Goal: Task Accomplishment & Management: Use online tool/utility

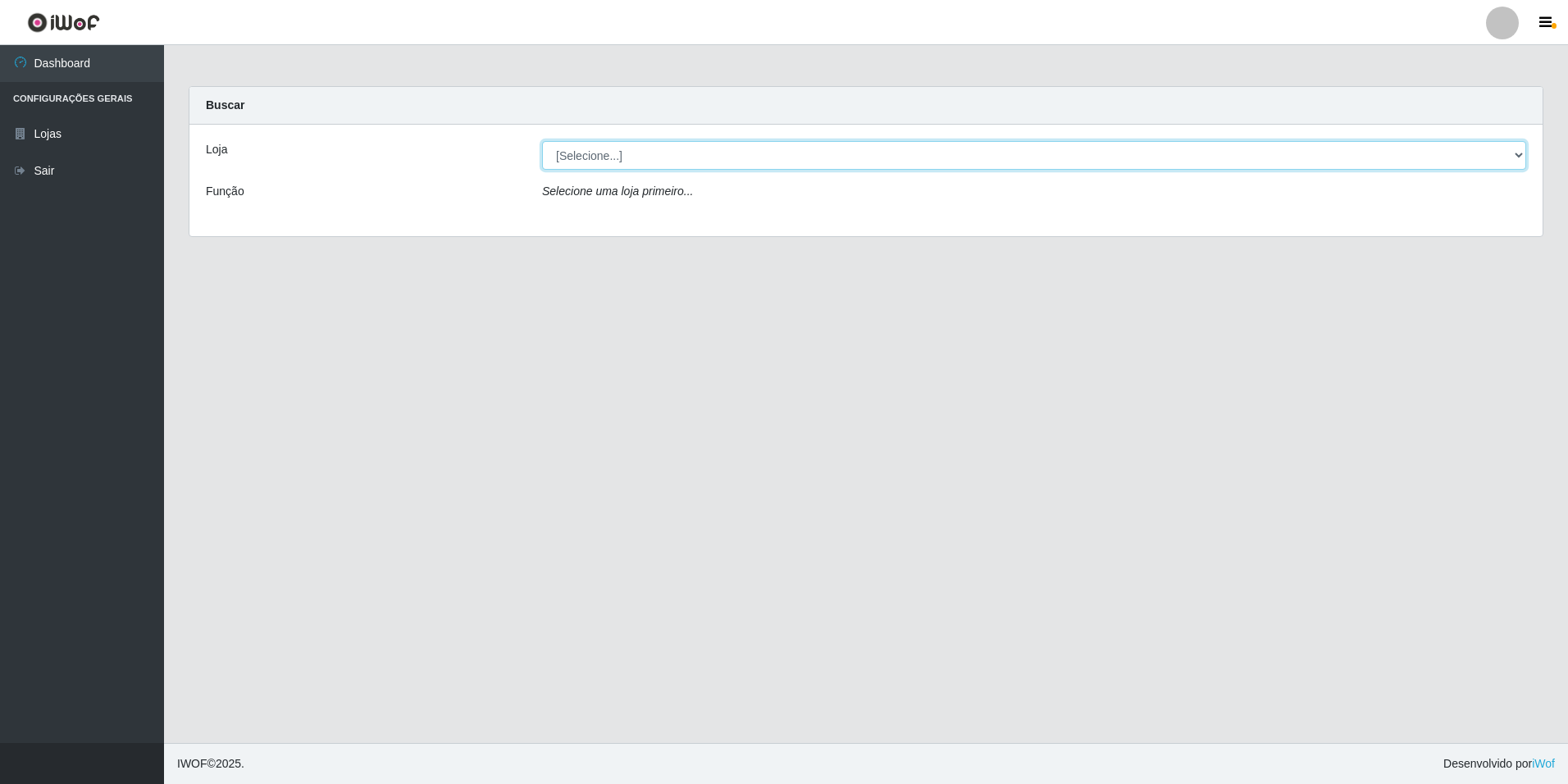
click at [1519, 157] on select "[Selecione...] [GEOGRAPHIC_DATA] - [GEOGRAPHIC_DATA]" at bounding box center [1034, 155] width 985 height 28
select select "528"
click at [543, 142] on select "[Selecione...] [GEOGRAPHIC_DATA] - [GEOGRAPHIC_DATA]" at bounding box center [1034, 155] width 985 height 28
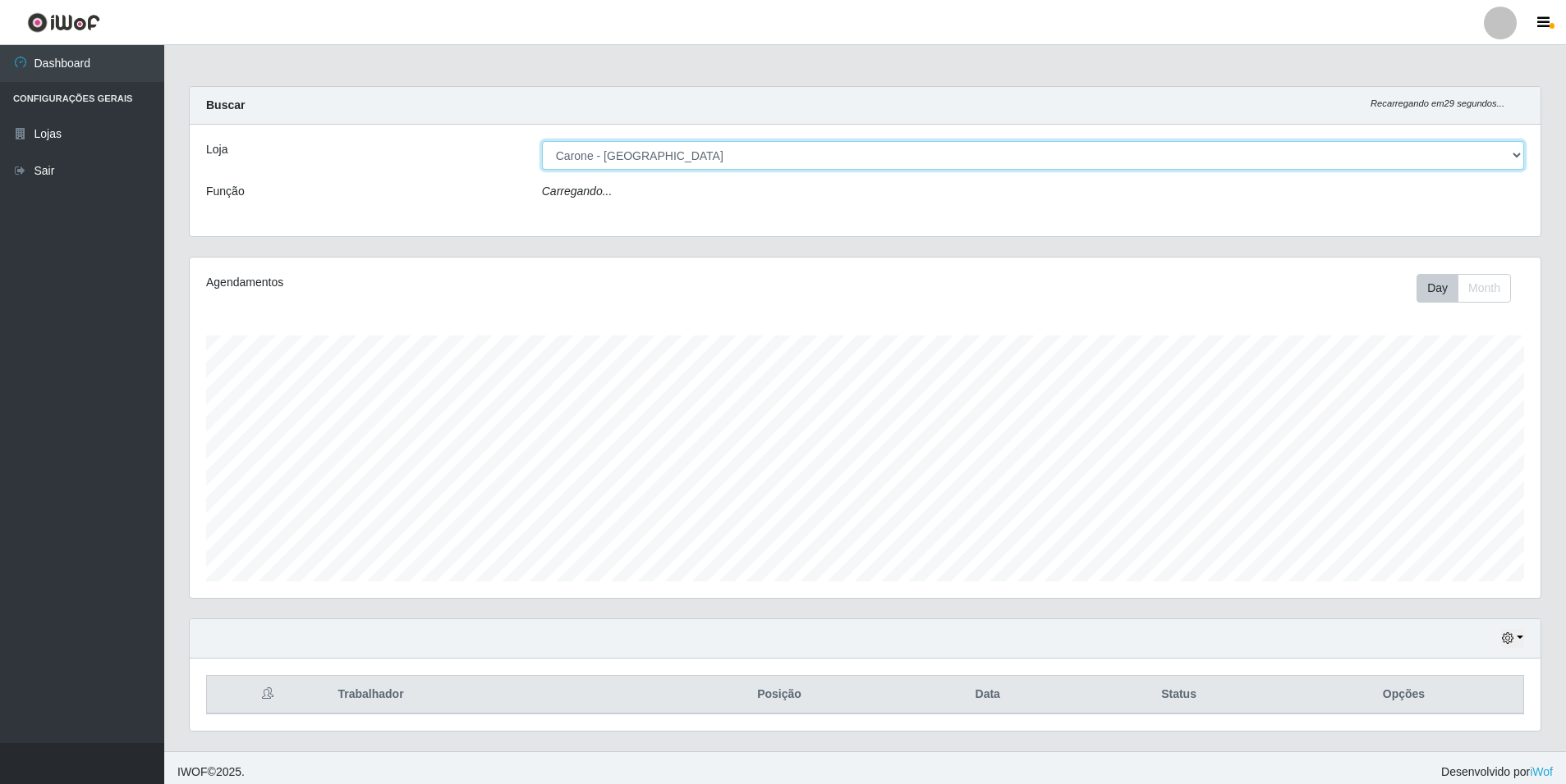
scroll to position [341, 1351]
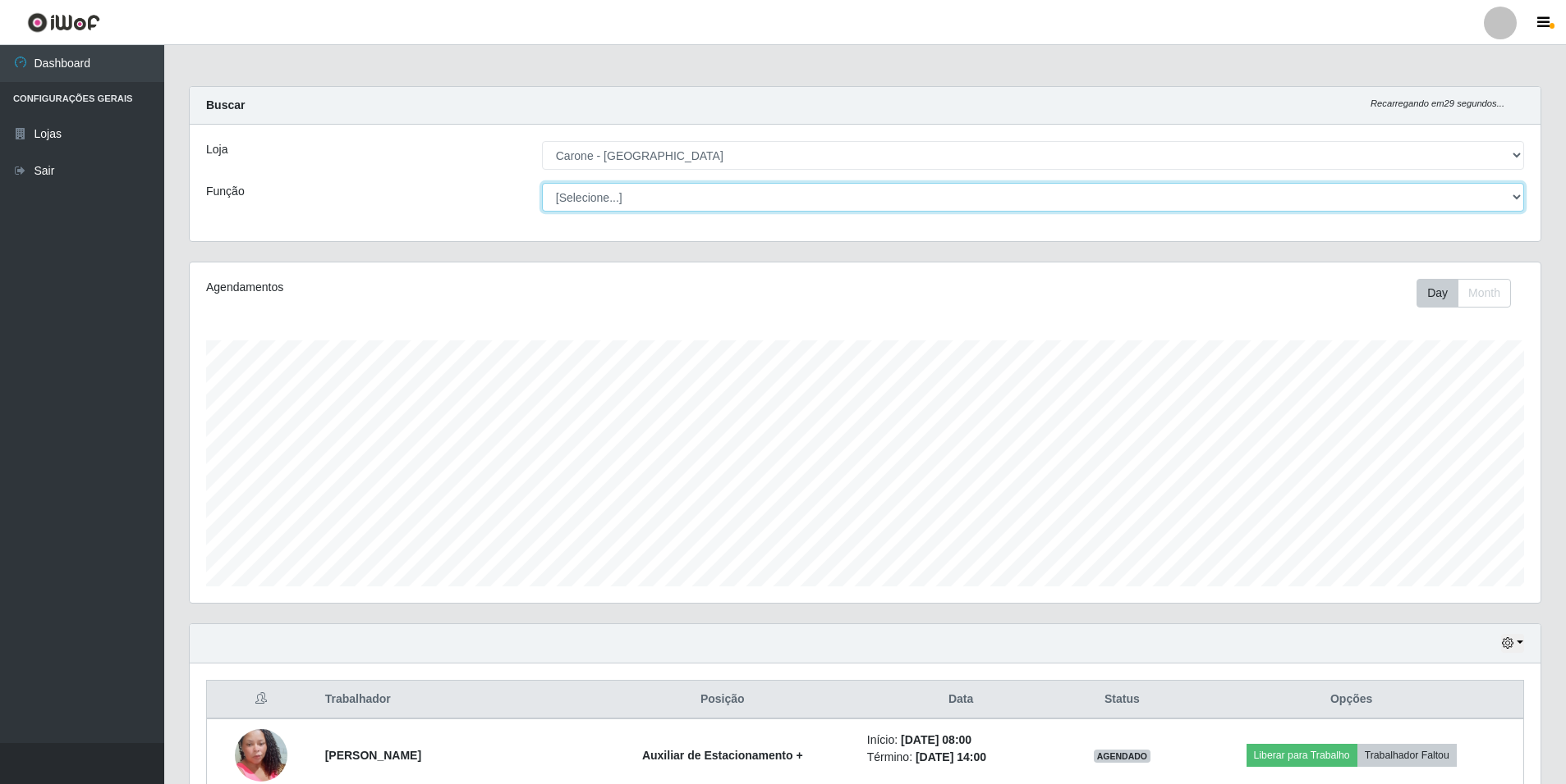
click at [1511, 198] on select "[Selecione...] Auxiliar de Depósito Auxiliar de Depósito + Auxiliar de Depósito…" at bounding box center [1033, 196] width 982 height 28
click at [542, 183] on select "[Selecione...] Auxiliar de Depósito Auxiliar de Depósito + Auxiliar de Depósito…" at bounding box center [1033, 196] width 982 height 28
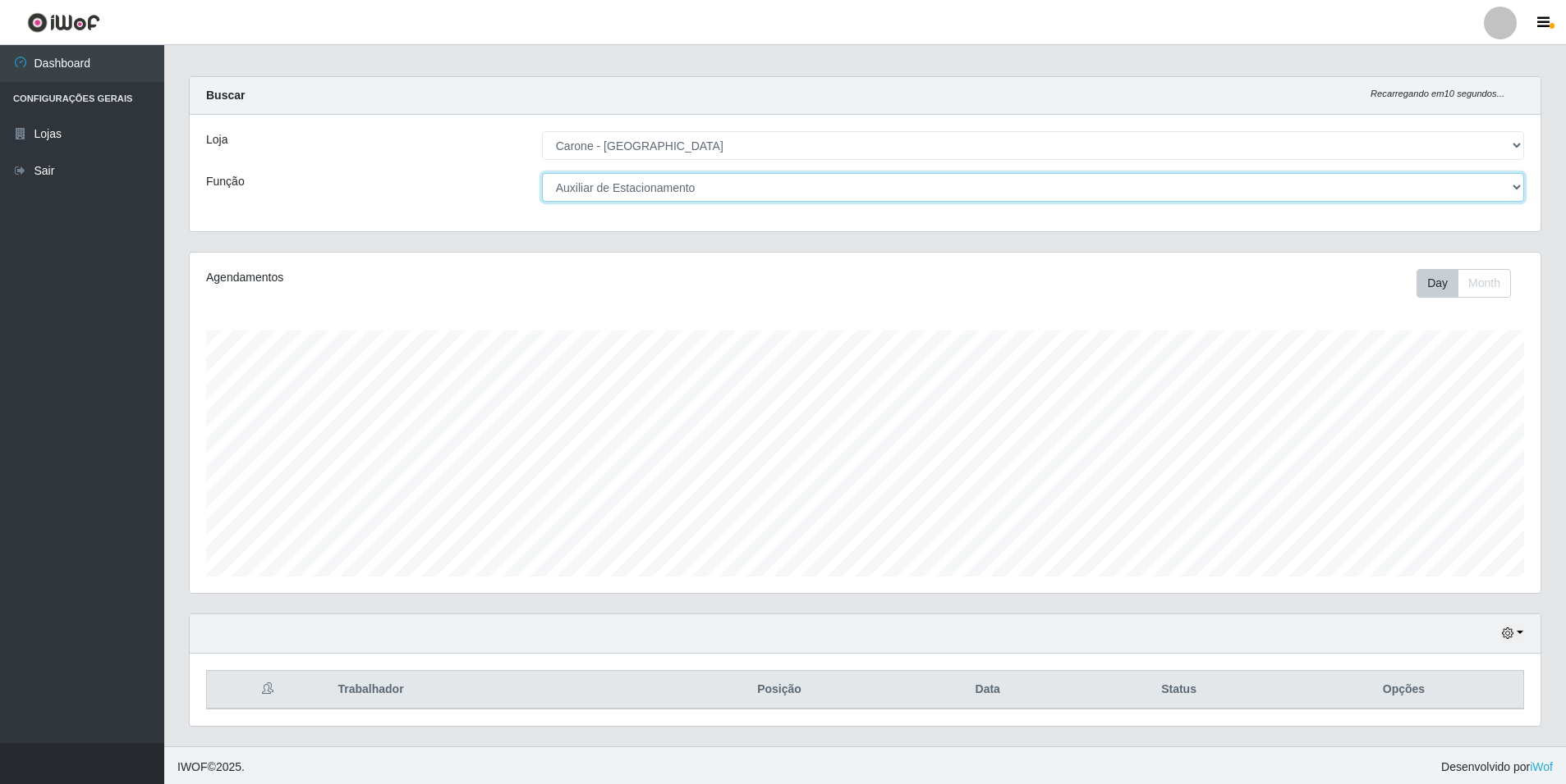
scroll to position [13, 0]
click at [1521, 187] on select "[Selecione...] Auxiliar de Depósito Auxiliar de Depósito + Auxiliar de Depósito…" at bounding box center [1033, 184] width 982 height 28
select select "104"
click at [542, 170] on select "[Selecione...] Auxiliar de Depósito Auxiliar de Depósito + Auxiliar de Depósito…" at bounding box center [1033, 184] width 982 height 28
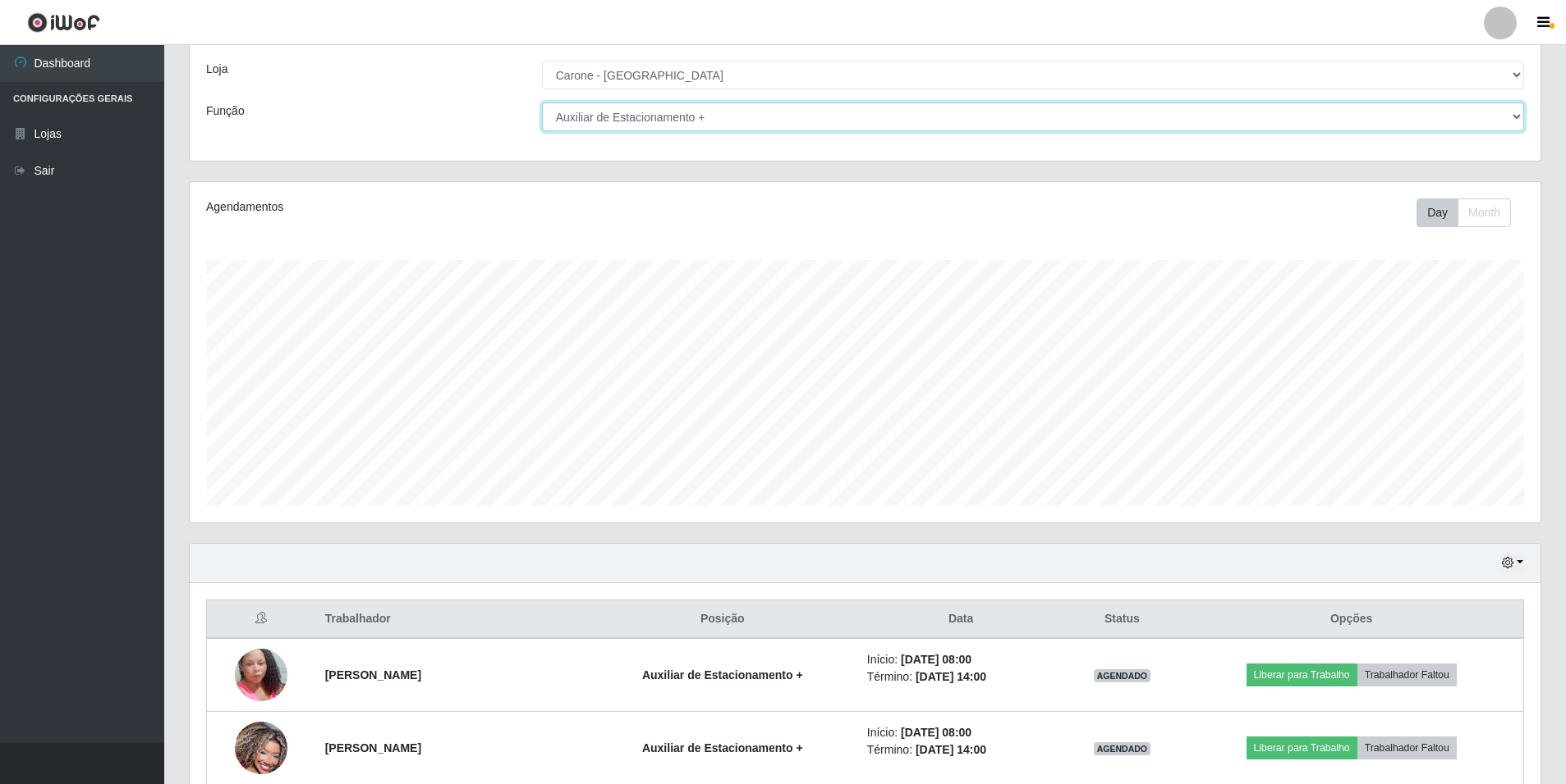
scroll to position [260, 0]
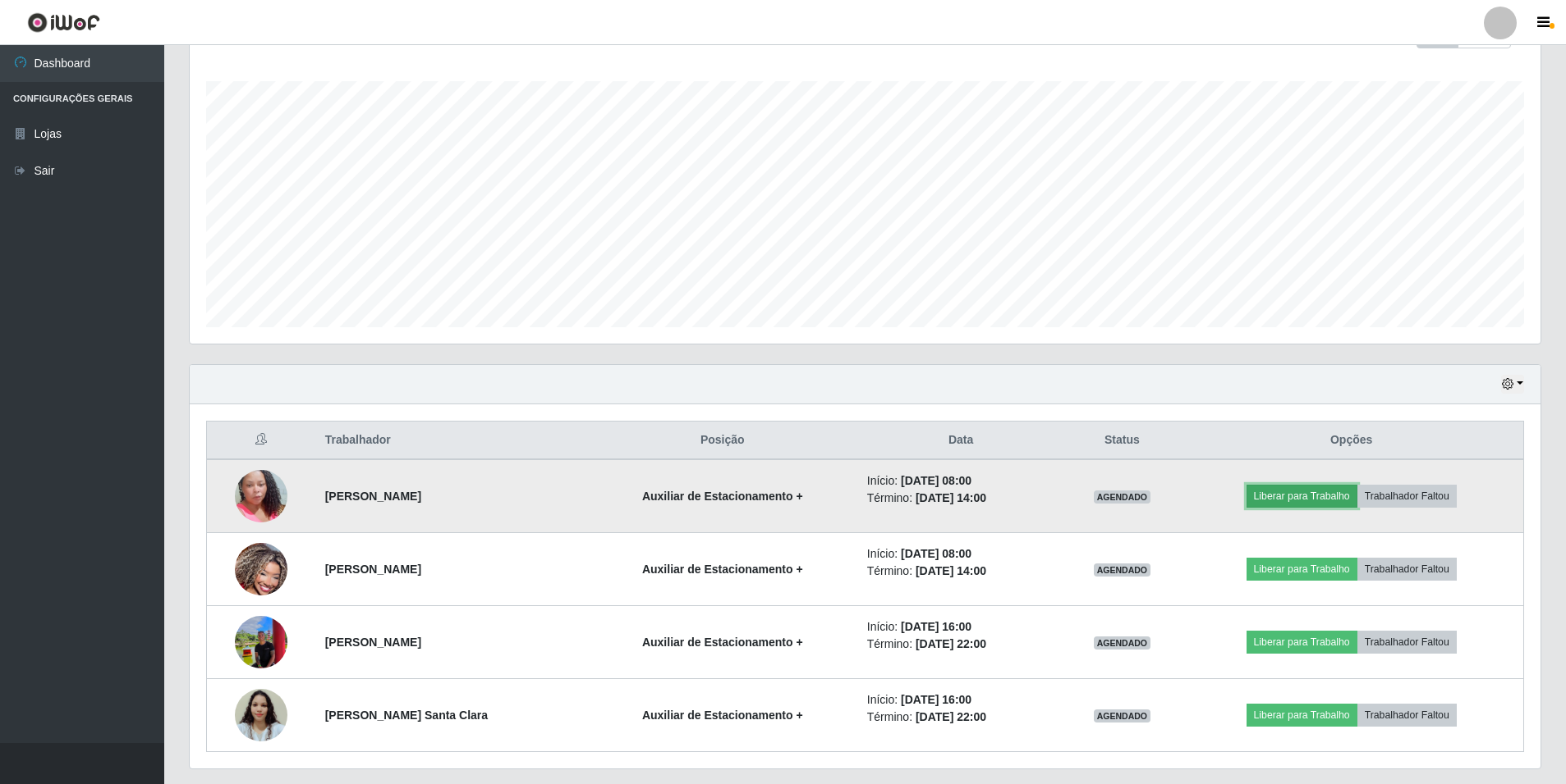
click at [1317, 496] on button "Liberar para Trabalho" at bounding box center [1301, 497] width 110 height 23
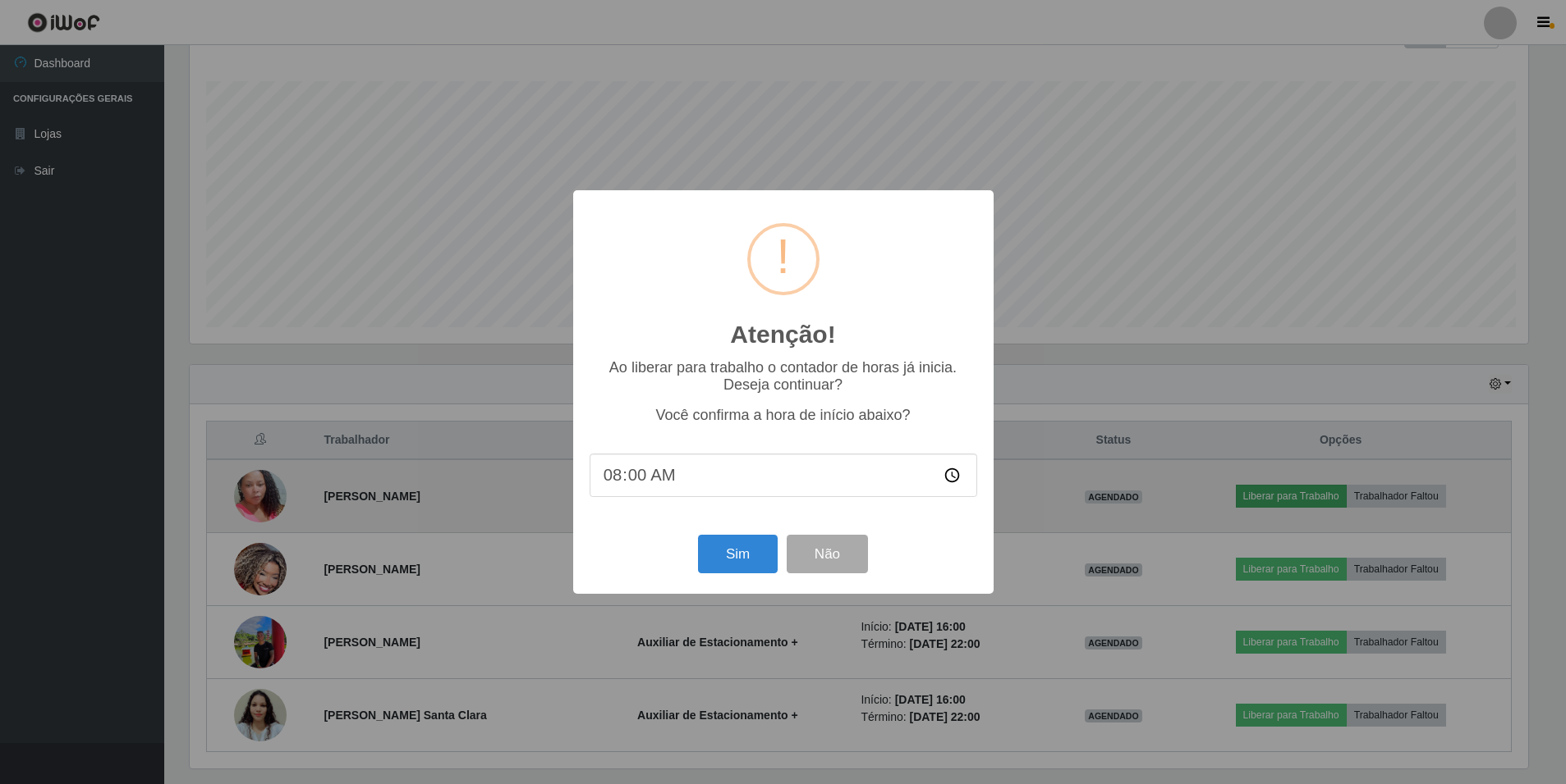
scroll to position [341, 1342]
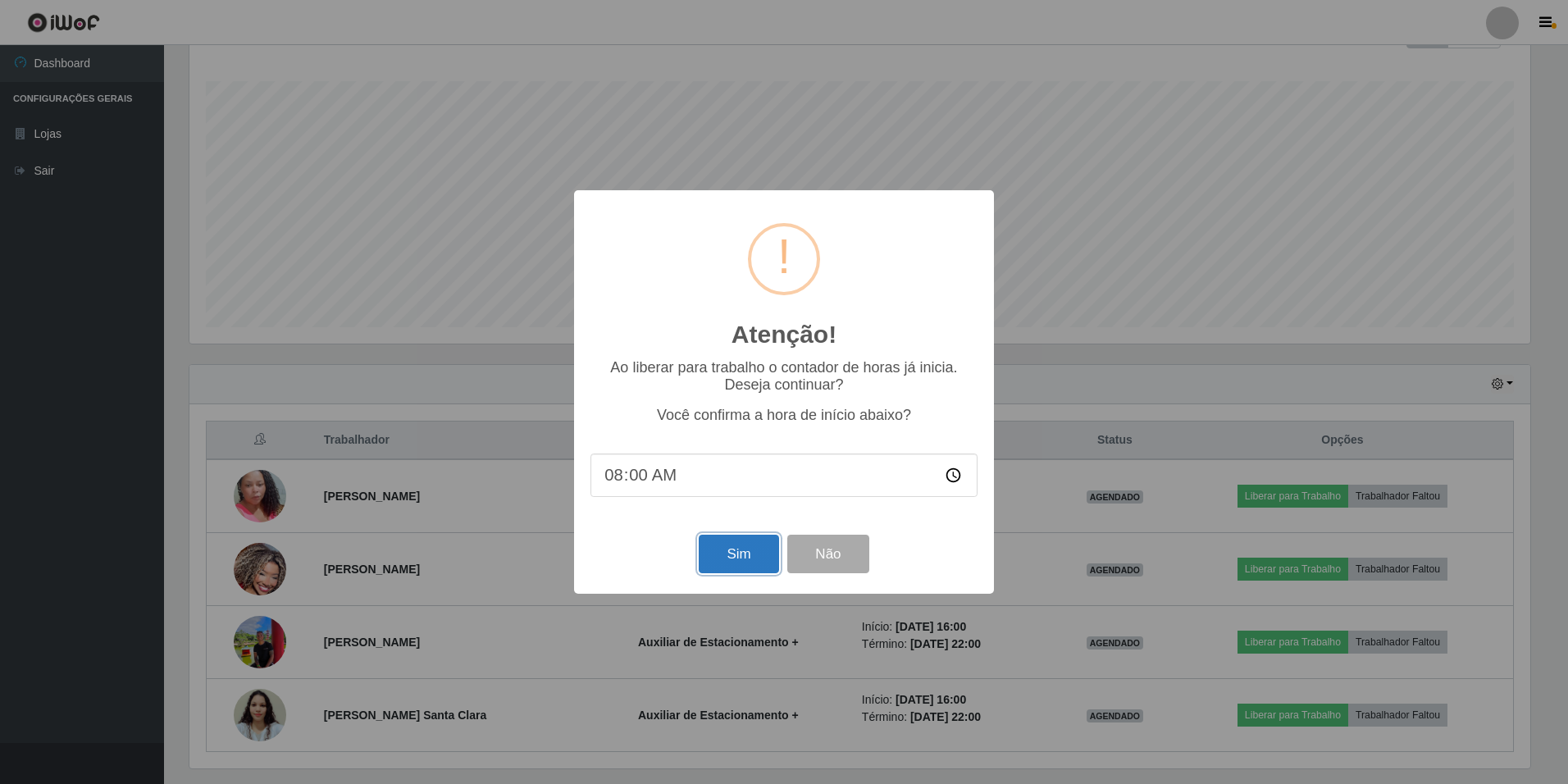
click at [727, 555] on button "Sim" at bounding box center [739, 555] width 80 height 39
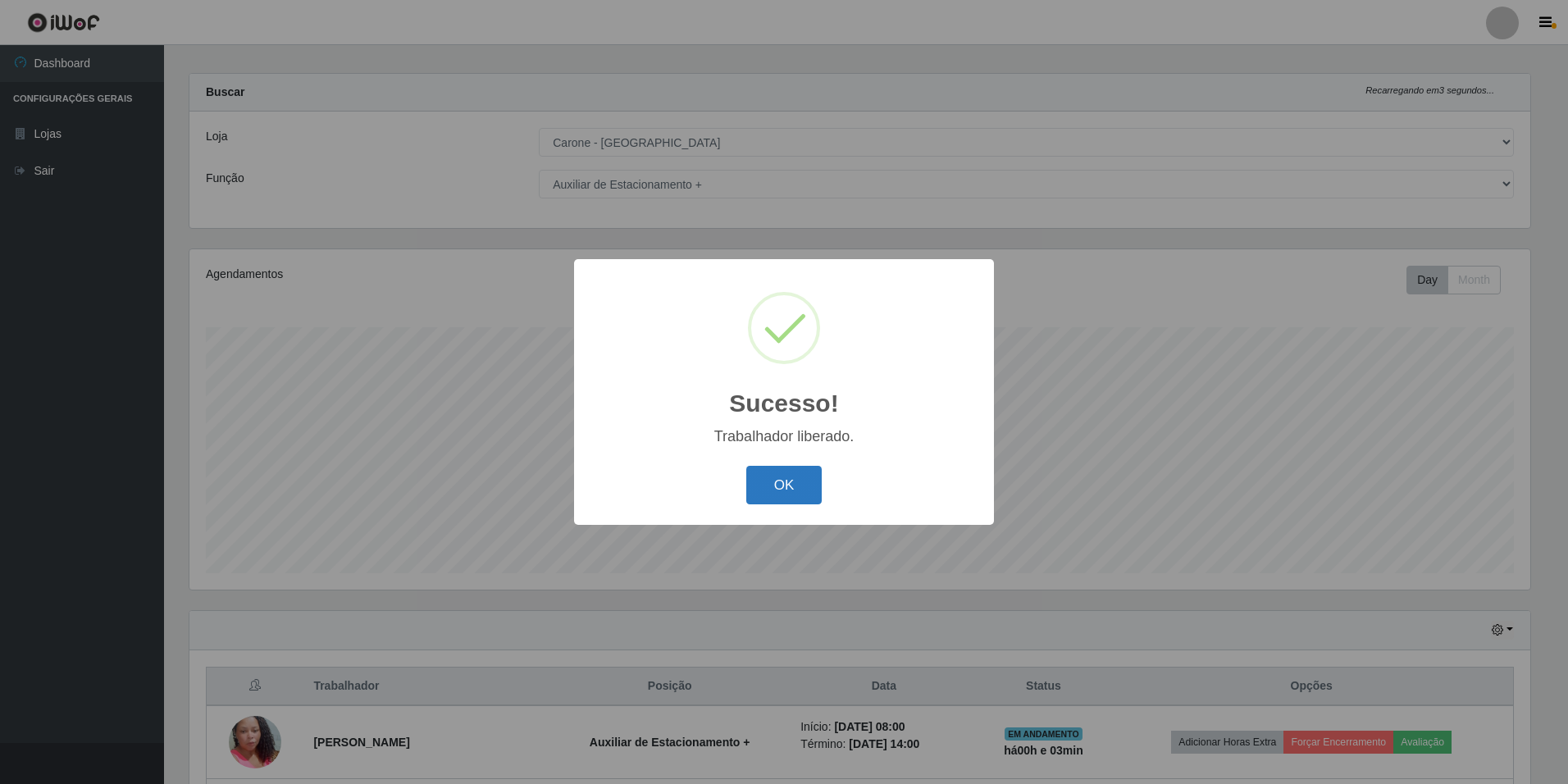
click at [788, 475] on button "OK" at bounding box center [784, 485] width 76 height 39
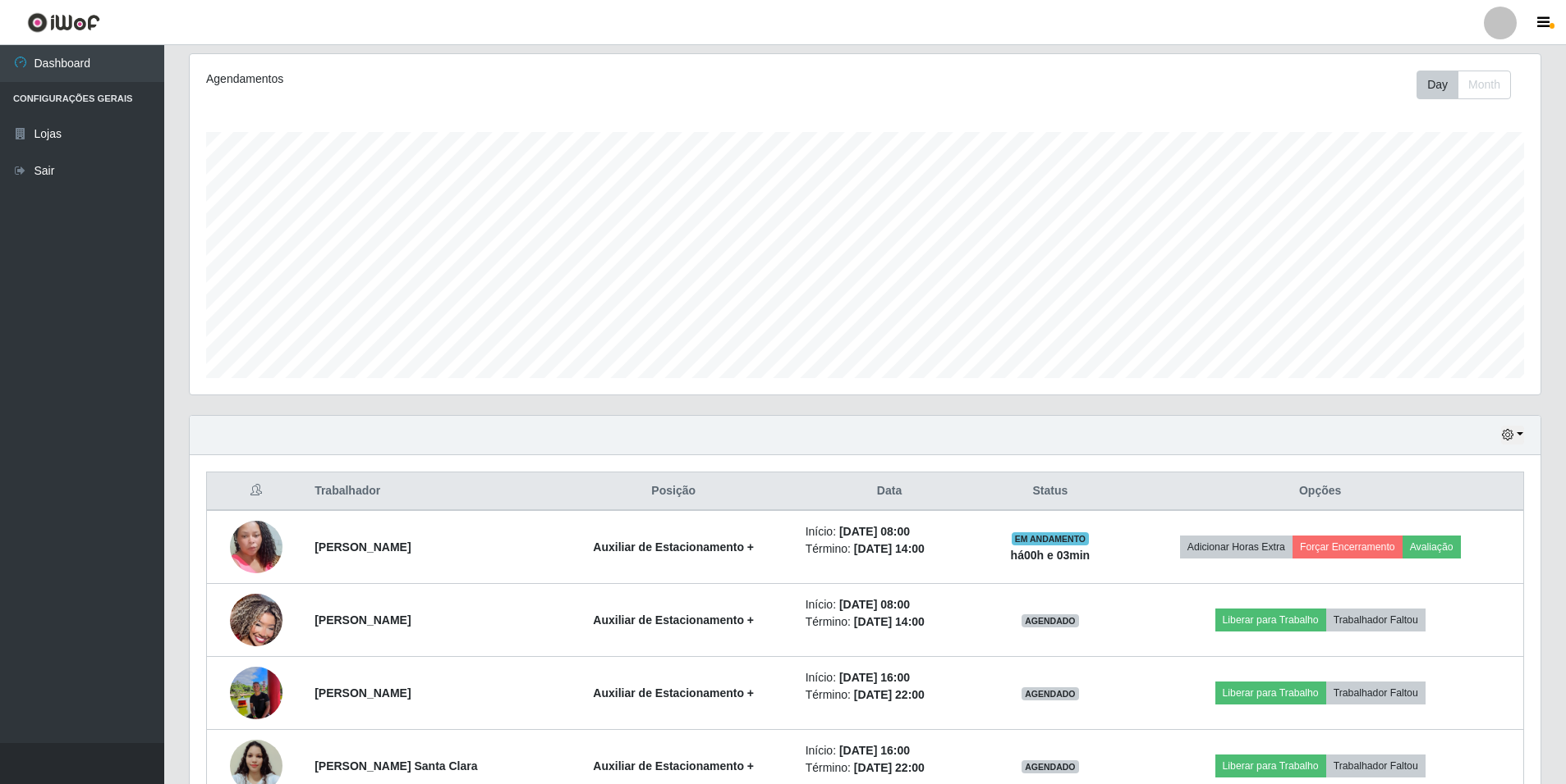
scroll to position [260, 0]
